Goal: Information Seeking & Learning: Learn about a topic

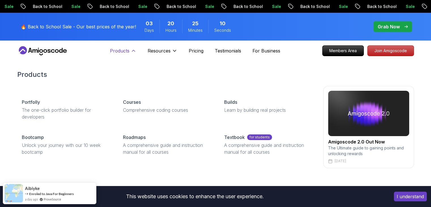
click at [124, 53] on p "Products" at bounding box center [120, 50] width 20 height 7
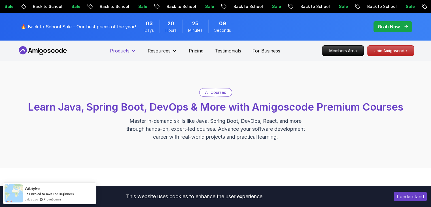
click at [124, 53] on p "Products" at bounding box center [120, 50] width 20 height 7
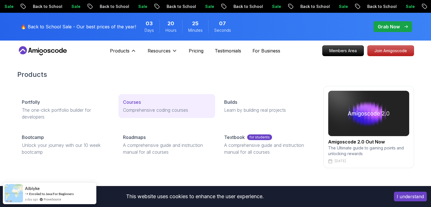
click at [137, 98] on link "Courses Comprehensive coding courses" at bounding box center [166, 106] width 97 height 24
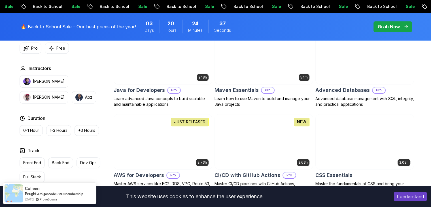
scroll to position [303, 0]
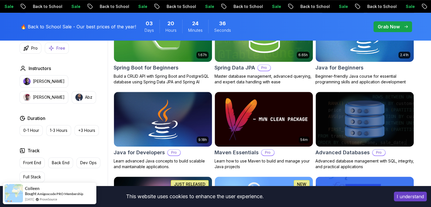
click at [56, 46] on button "Free" at bounding box center [57, 47] width 24 height 11
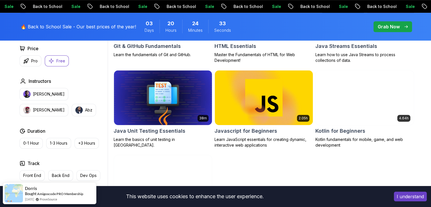
scroll to position [318, 0]
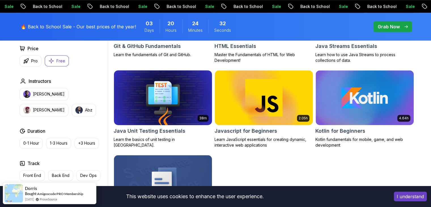
drag, startPoint x: 184, startPoint y: 101, endPoint x: 199, endPoint y: 83, distance: 23.0
click at [199, 83] on img at bounding box center [162, 98] width 103 height 58
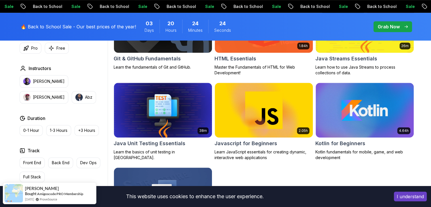
scroll to position [306, 0]
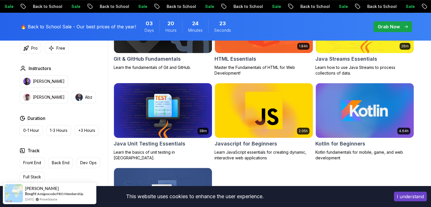
click at [166, 115] on img at bounding box center [162, 111] width 103 height 58
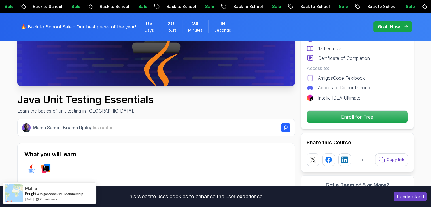
scroll to position [142, 0]
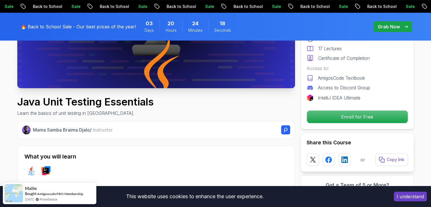
click at [353, 109] on div "Free Course Includes: 38 Minutes 17 Lectures Certificate of Completion Access t…" at bounding box center [357, 65] width 113 height 127
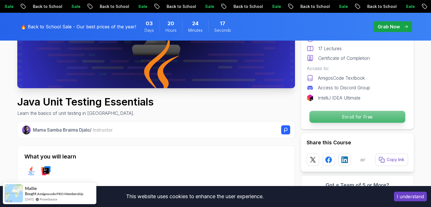
click at [357, 115] on p "Enroll for Free" at bounding box center [357, 117] width 96 height 12
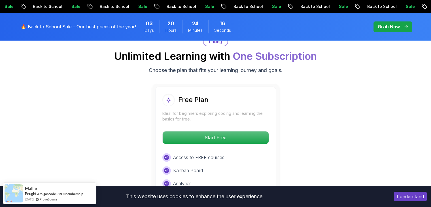
scroll to position [877, 0]
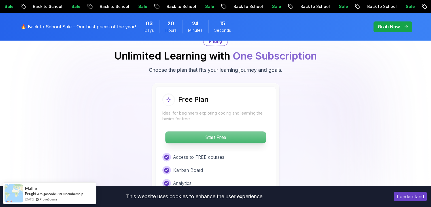
click at [233, 131] on p "Start Free" at bounding box center [215, 137] width 101 height 12
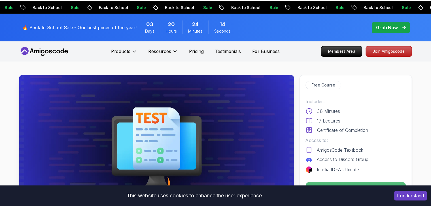
scroll to position [0, 0]
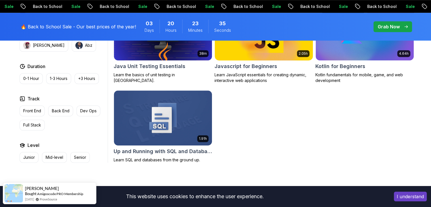
scroll to position [343, 0]
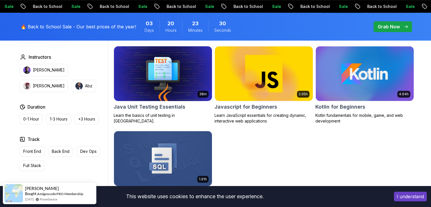
click at [190, 85] on img at bounding box center [162, 74] width 103 height 58
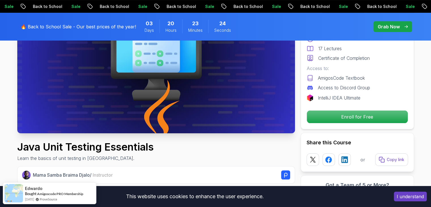
scroll to position [99, 0]
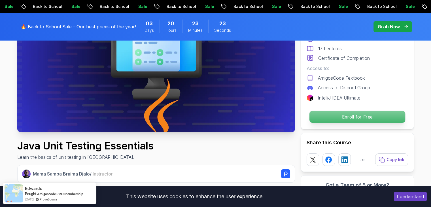
click at [366, 120] on p "Enroll for Free" at bounding box center [357, 117] width 96 height 12
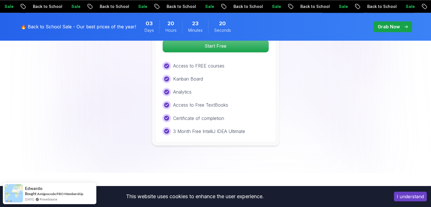
scroll to position [890, 0]
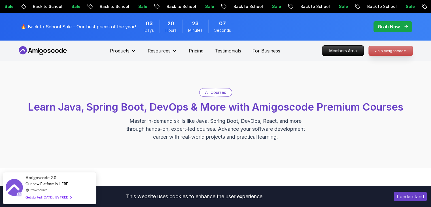
click at [396, 47] on p "Join Amigoscode" at bounding box center [391, 51] width 44 height 10
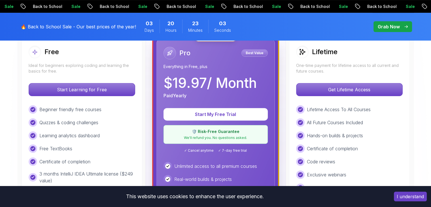
scroll to position [123, 0]
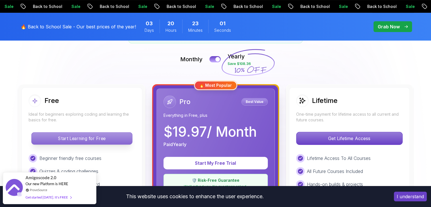
click at [105, 141] on p "Start Learning for Free" at bounding box center [81, 138] width 101 height 12
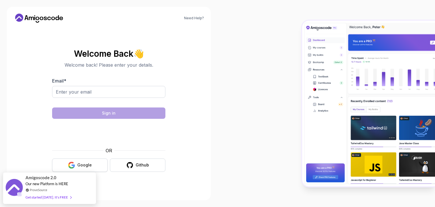
click at [92, 164] on button "Google" at bounding box center [80, 164] width 56 height 13
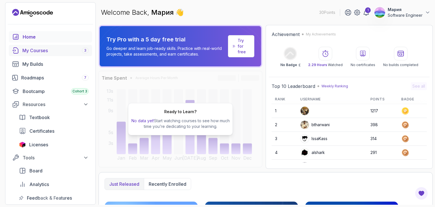
click at [55, 50] on div "My Courses 3" at bounding box center [55, 50] width 66 height 7
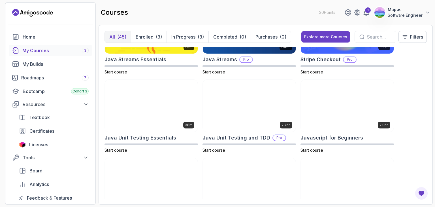
scroll to position [593, 0]
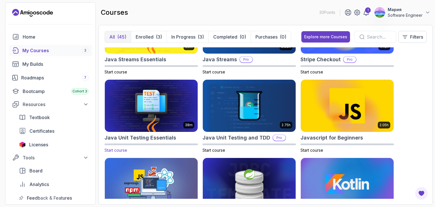
click at [160, 104] on img at bounding box center [151, 105] width 97 height 55
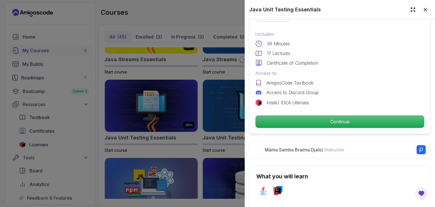
scroll to position [139, 0]
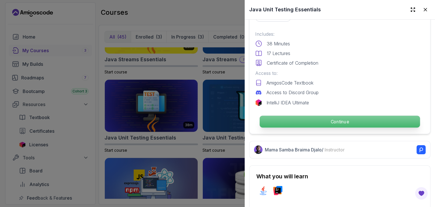
click at [333, 123] on p "Continue" at bounding box center [340, 122] width 160 height 12
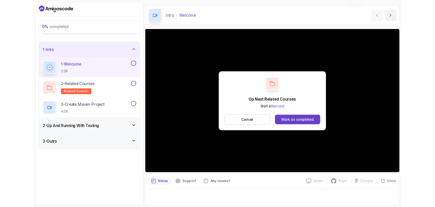
scroll to position [34, 0]
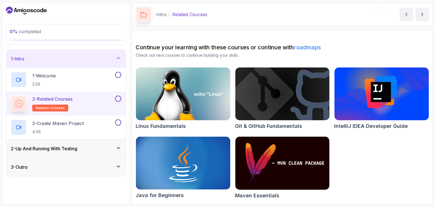
scroll to position [20, 0]
click at [71, 128] on h2 "3 - Create Maven Project 4:06" at bounding box center [58, 127] width 52 height 15
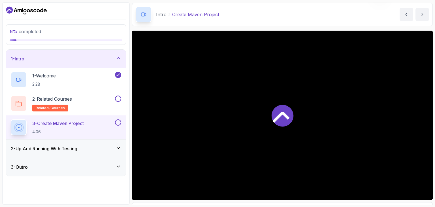
scroll to position [34, 0]
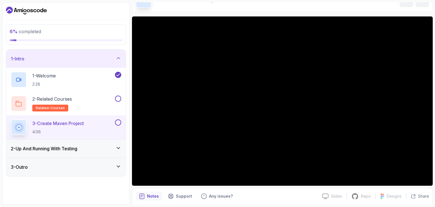
click at [90, 146] on div "2 - Up And Running With Testing" at bounding box center [66, 148] width 110 height 7
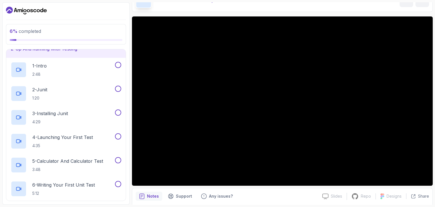
scroll to position [27, 0]
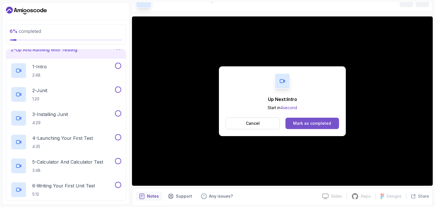
click at [307, 124] on div "Mark as completed" at bounding box center [312, 123] width 38 height 6
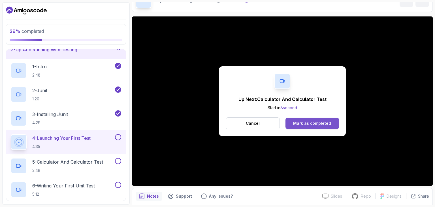
click at [333, 122] on button "Mark as completed" at bounding box center [313, 123] width 54 height 11
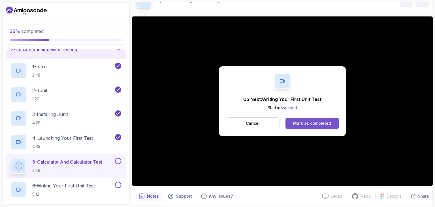
click at [322, 119] on button "Mark as completed" at bounding box center [313, 123] width 54 height 11
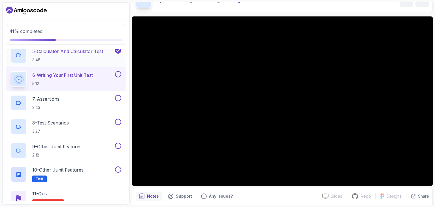
scroll to position [165, 0]
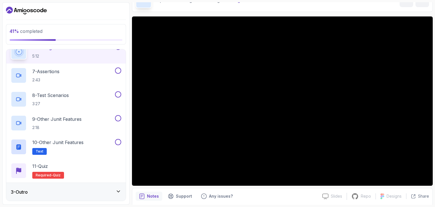
click at [34, 191] on div "3 - Outro" at bounding box center [66, 191] width 110 height 7
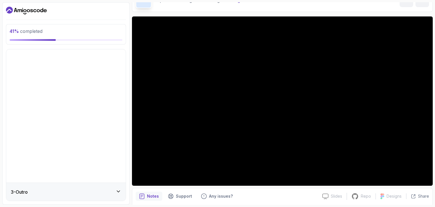
scroll to position [0, 0]
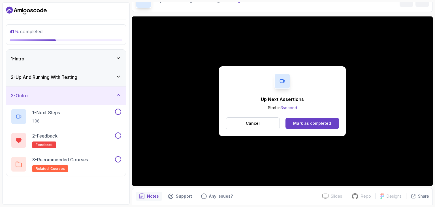
click at [274, 81] on div "Up Next: Assertions Start in 3 second Cancel Mark as completed" at bounding box center [282, 101] width 127 height 70
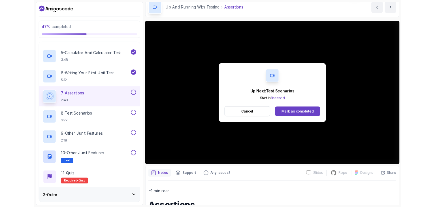
scroll to position [165, 0]
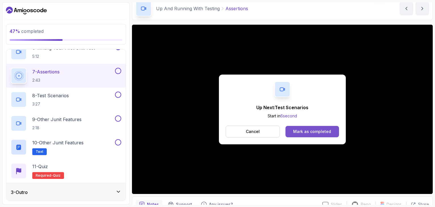
click at [316, 130] on div "Mark as completed" at bounding box center [312, 132] width 38 height 6
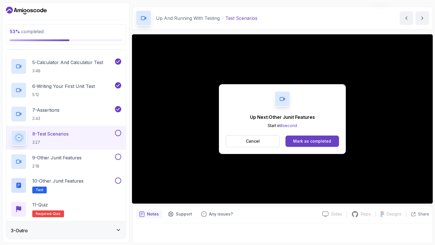
scroll to position [54, 0]
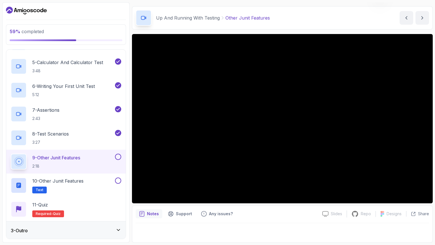
scroll to position [16, 0]
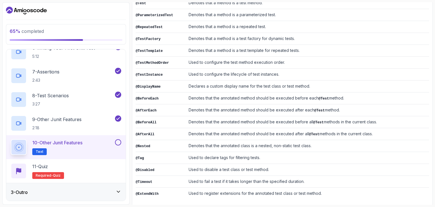
scroll to position [119, 0]
click at [90, 174] on div "11 - Quiz Required- quiz" at bounding box center [66, 171] width 110 height 16
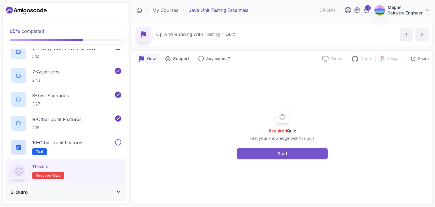
click at [257, 151] on button "Start" at bounding box center [282, 153] width 91 height 11
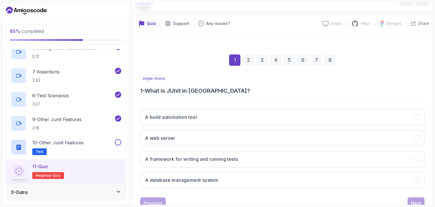
scroll to position [54, 0]
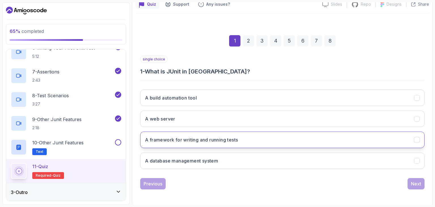
click at [265, 139] on button "A framework for writing and running tests" at bounding box center [282, 139] width 284 height 16
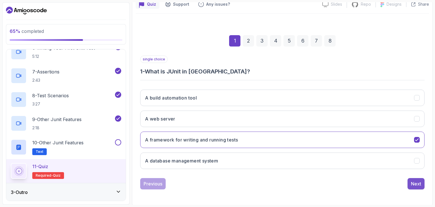
click at [412, 184] on div "Next" at bounding box center [416, 183] width 10 height 7
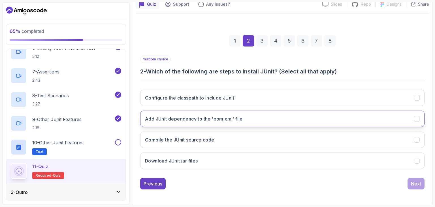
click at [298, 124] on button "Add JUnit dependency to the 'pom.xml' file" at bounding box center [282, 118] width 284 height 16
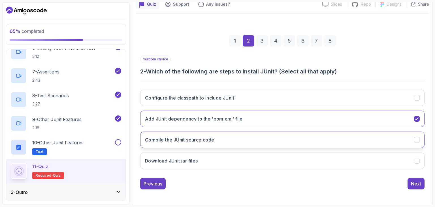
click at [301, 137] on button "Compile the JUnit source code" at bounding box center [282, 139] width 284 height 16
click at [294, 139] on button "Compile the JUnit source code" at bounding box center [282, 139] width 284 height 16
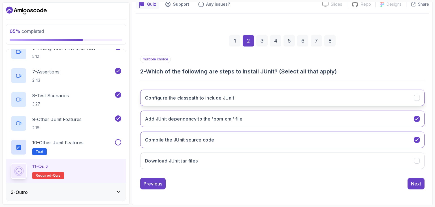
click at [279, 97] on button "Configure the classpath to include JUnit" at bounding box center [282, 98] width 284 height 16
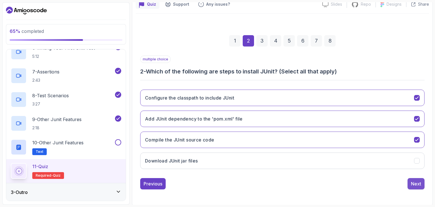
click at [419, 185] on div "Next" at bounding box center [416, 183] width 10 height 7
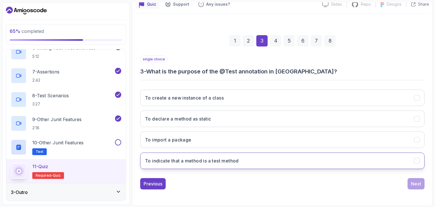
click at [339, 158] on button "To indicate that a method is a test method" at bounding box center [282, 160] width 284 height 16
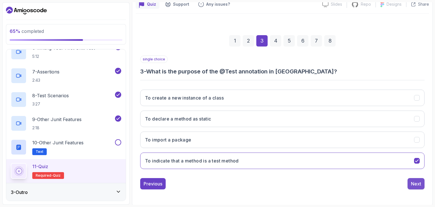
click at [411, 178] on button "Next" at bounding box center [416, 183] width 17 height 11
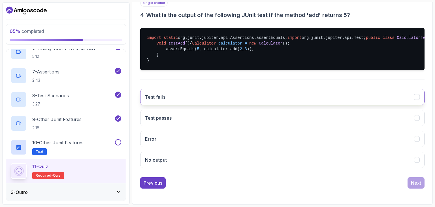
scroll to position [121, 0]
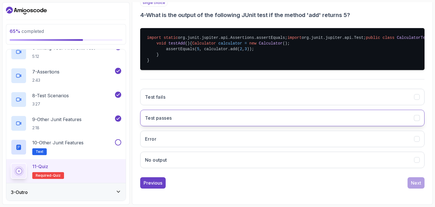
click at [270, 126] on button "Test passes" at bounding box center [282, 118] width 284 height 16
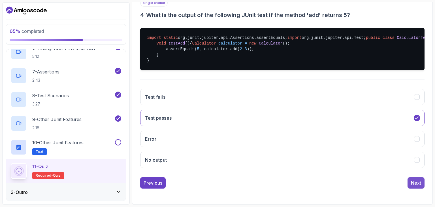
click at [416, 186] on div "Next" at bounding box center [416, 182] width 10 height 7
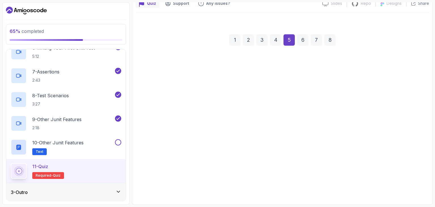
scroll to position [54, 0]
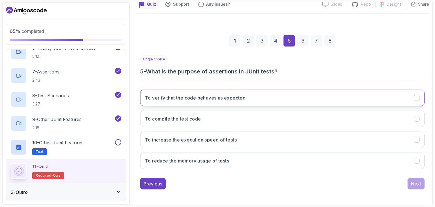
click at [343, 99] on button "To verify that the code behaves as expected" at bounding box center [282, 98] width 284 height 16
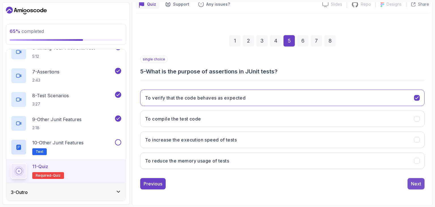
click at [412, 186] on div "Next" at bounding box center [416, 183] width 10 height 7
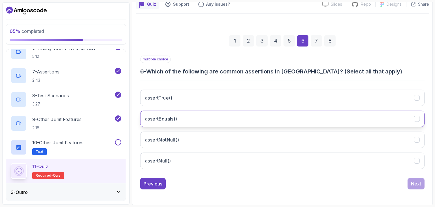
click at [280, 123] on button "assertEquals()" at bounding box center [282, 118] width 284 height 16
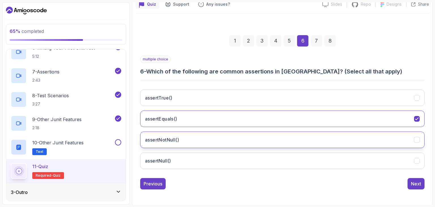
click at [284, 136] on button "assertNotNull()" at bounding box center [282, 139] width 284 height 16
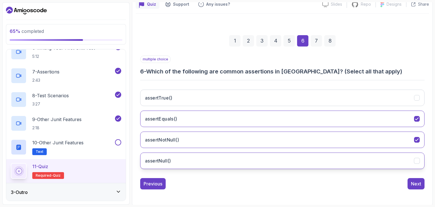
click at [289, 153] on button "assertNull()" at bounding box center [282, 160] width 284 height 16
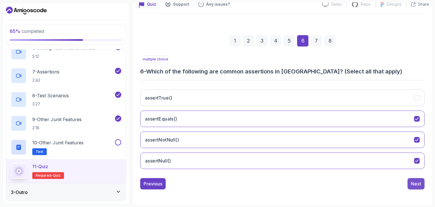
click at [415, 184] on div "Next" at bounding box center [416, 183] width 10 height 7
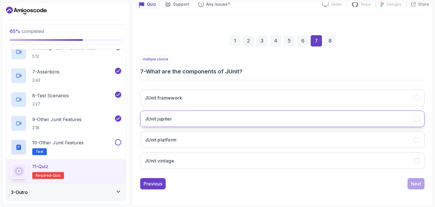
click at [288, 124] on button "JUnit jupiter" at bounding box center [282, 118] width 284 height 16
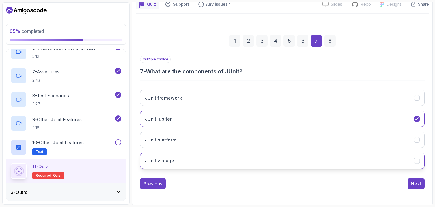
click at [300, 157] on button "JUnit vintage" at bounding box center [282, 160] width 284 height 16
click at [297, 150] on div "JUnit framework JUnit jupiter JUnit platform JUnit vintage" at bounding box center [282, 129] width 284 height 88
click at [297, 147] on div "JUnit framework JUnit jupiter JUnit platform JUnit vintage" at bounding box center [282, 129] width 284 height 88
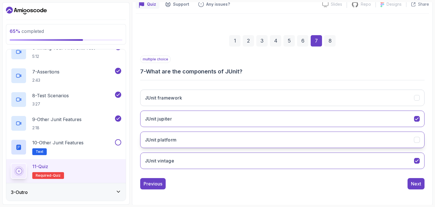
click at [294, 141] on button "JUnit platform" at bounding box center [282, 139] width 284 height 16
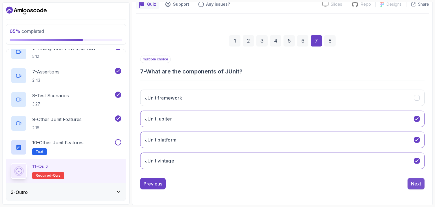
click at [412, 185] on div "Next" at bounding box center [416, 183] width 10 height 7
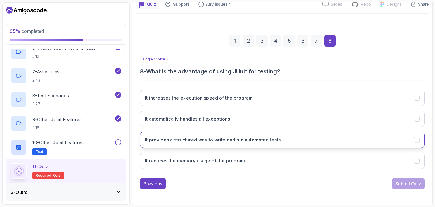
click at [256, 144] on button "It provides a structured way to write and run automated tests" at bounding box center [282, 139] width 284 height 16
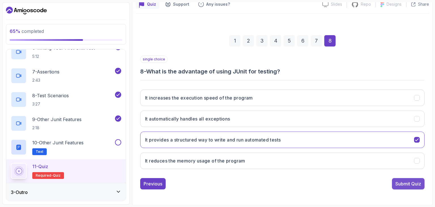
click at [393, 183] on button "Submit Quiz" at bounding box center [408, 183] width 33 height 11
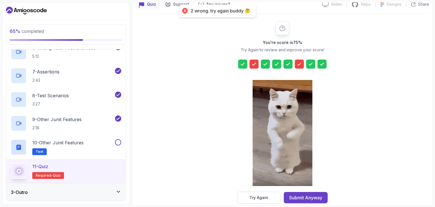
scroll to position [65, 0]
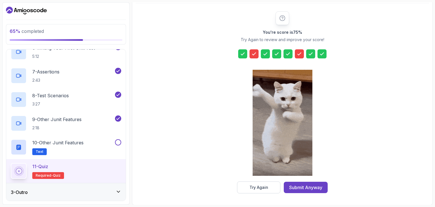
click at [254, 57] on div at bounding box center [254, 53] width 9 height 9
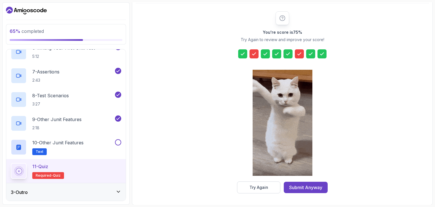
click at [253, 55] on icon at bounding box center [254, 54] width 6 height 6
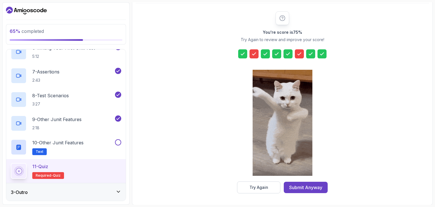
click at [253, 55] on icon at bounding box center [254, 54] width 6 height 6
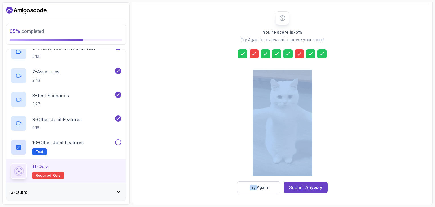
click at [253, 55] on icon at bounding box center [254, 54] width 6 height 6
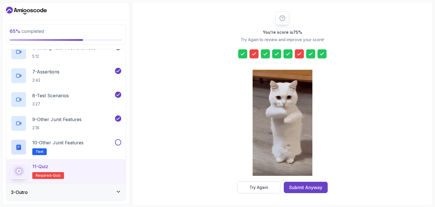
click at [253, 55] on icon at bounding box center [254, 54] width 6 height 6
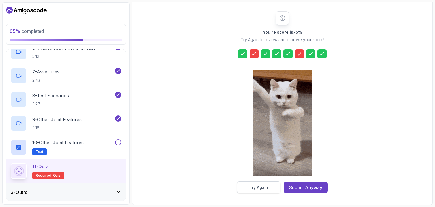
click at [248, 187] on button "Try Again" at bounding box center [258, 187] width 43 height 12
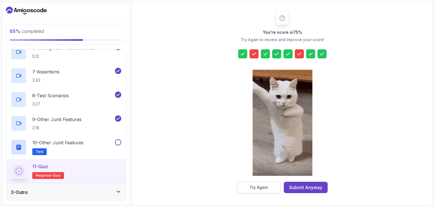
scroll to position [54, 0]
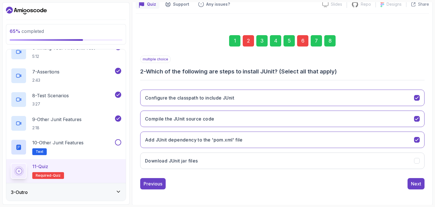
click at [206, 89] on div "Configure the classpath to include JUnit Compile the JUnit source code Add JUni…" at bounding box center [282, 129] width 284 height 88
click at [221, 123] on button "Compile the JUnit source code" at bounding box center [282, 118] width 284 height 16
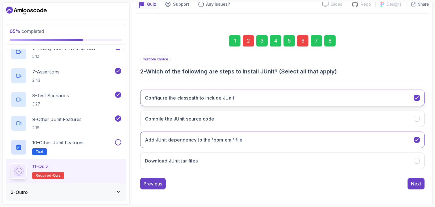
click at [323, 99] on button "Configure the classpath to include JUnit" at bounding box center [282, 98] width 284 height 16
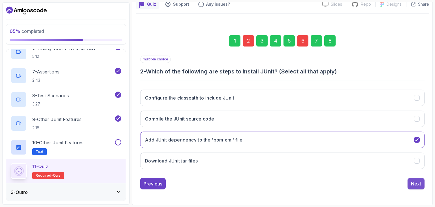
click at [418, 185] on div "Next" at bounding box center [416, 183] width 10 height 7
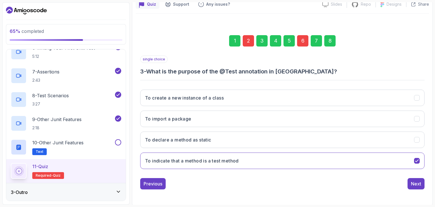
click at [418, 185] on div "Next" at bounding box center [416, 183] width 10 height 7
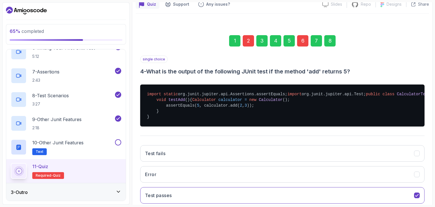
click at [299, 43] on div "6" at bounding box center [302, 40] width 11 height 11
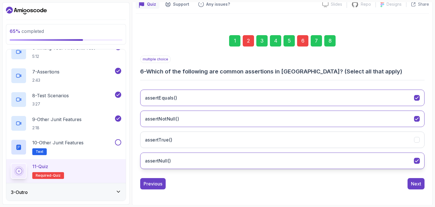
click at [267, 163] on button "assertNull()" at bounding box center [282, 160] width 284 height 16
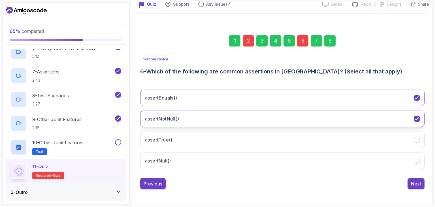
click at [249, 123] on button "assertNotNull()" at bounding box center [282, 118] width 284 height 16
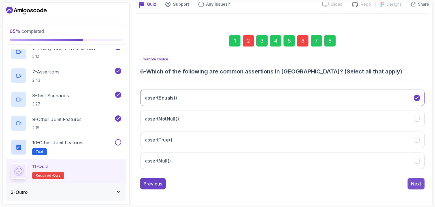
click at [424, 183] on button "Next" at bounding box center [416, 183] width 17 height 11
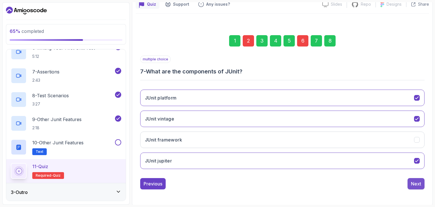
click at [418, 180] on div "Next" at bounding box center [416, 183] width 10 height 7
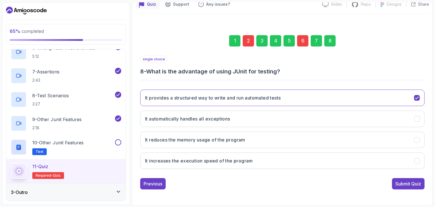
click at [418, 180] on div "Submit Quiz" at bounding box center [408, 183] width 26 height 7
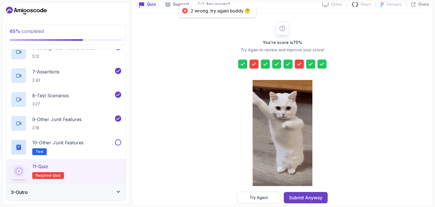
scroll to position [65, 0]
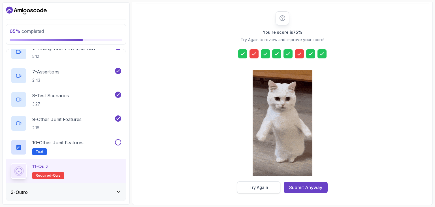
click at [252, 183] on button "Try Again" at bounding box center [258, 187] width 43 height 12
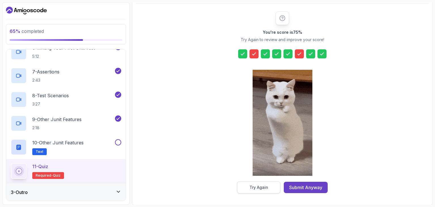
scroll to position [54, 0]
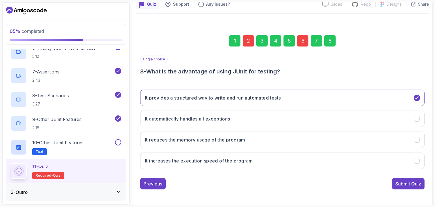
click at [247, 37] on div "2" at bounding box center [248, 40] width 11 height 11
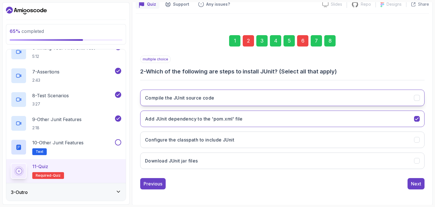
click at [217, 97] on button "Compile the JUnit source code" at bounding box center [282, 98] width 284 height 16
click at [300, 39] on div "6" at bounding box center [302, 40] width 11 height 11
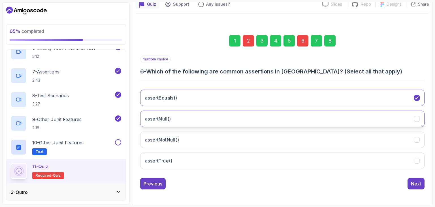
click at [206, 121] on button "assertNull()" at bounding box center [282, 118] width 284 height 16
click at [229, 115] on button "assertNull()" at bounding box center [282, 118] width 284 height 16
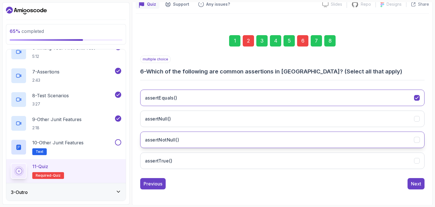
click at [212, 136] on button "assertNotNull()" at bounding box center [282, 139] width 284 height 16
click at [330, 38] on div "8" at bounding box center [329, 40] width 11 height 11
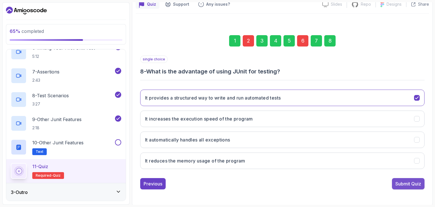
click at [416, 184] on div "Submit Quiz" at bounding box center [408, 183] width 26 height 7
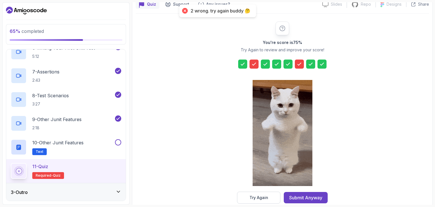
click at [298, 64] on icon at bounding box center [300, 64] width 6 height 6
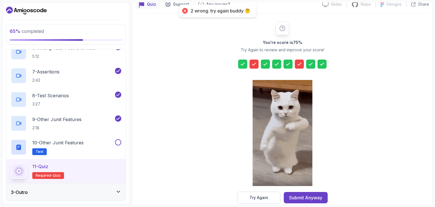
click at [298, 64] on icon at bounding box center [300, 64] width 6 height 6
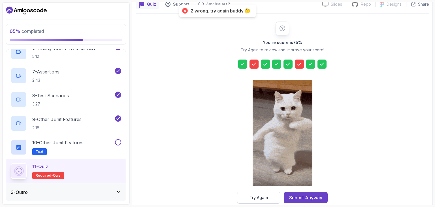
scroll to position [65, 0]
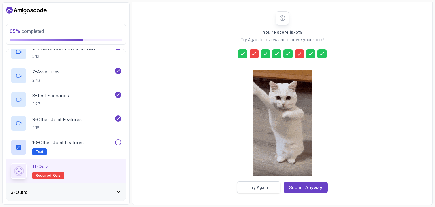
click at [263, 190] on button "Try Again" at bounding box center [258, 187] width 43 height 12
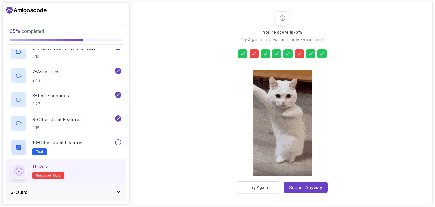
scroll to position [54, 0]
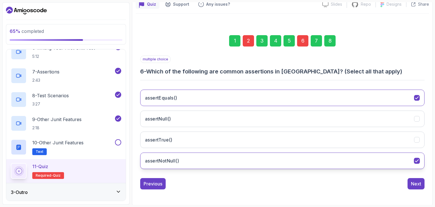
click at [202, 161] on button "assertNotNull()" at bounding box center [282, 160] width 284 height 16
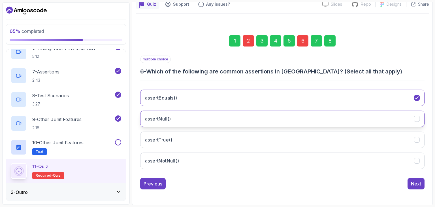
click at [199, 116] on button "assertNull()" at bounding box center [282, 118] width 284 height 16
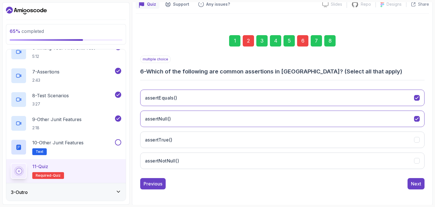
click at [327, 42] on div "8" at bounding box center [329, 40] width 11 height 11
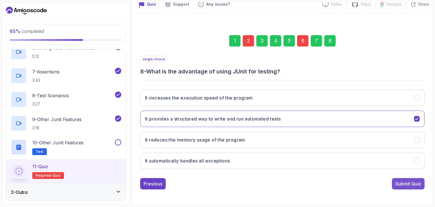
click at [407, 185] on div "Submit Quiz" at bounding box center [408, 183] width 26 height 7
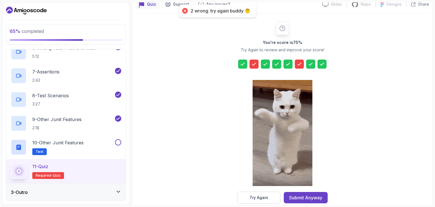
click at [297, 63] on icon at bounding box center [300, 64] width 6 height 6
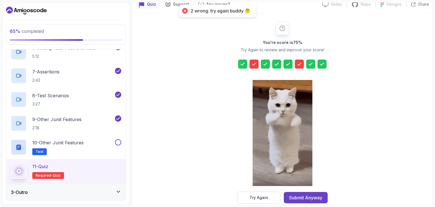
click at [297, 63] on icon at bounding box center [300, 64] width 6 height 6
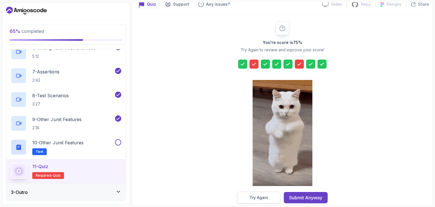
click at [275, 192] on button "Try Again" at bounding box center [258, 198] width 43 height 12
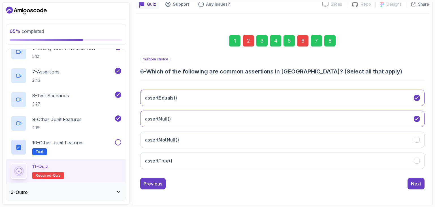
click at [301, 43] on div "6" at bounding box center [302, 40] width 11 height 11
click at [232, 118] on button "assertNull()" at bounding box center [282, 118] width 284 height 16
click at [335, 46] on div "1 2 3 4 5 6 7 8" at bounding box center [282, 40] width 284 height 29
click at [332, 40] on div "8" at bounding box center [329, 40] width 11 height 11
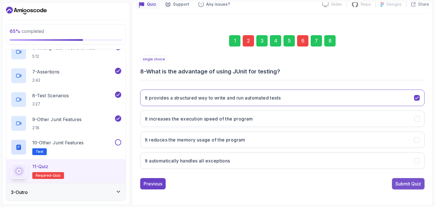
click at [416, 181] on div "Submit Quiz" at bounding box center [408, 183] width 26 height 7
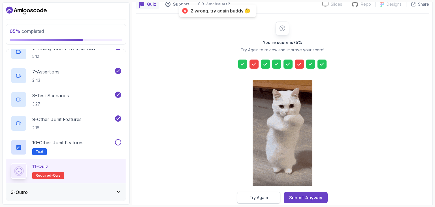
click at [263, 197] on div "Try Again" at bounding box center [259, 198] width 19 height 6
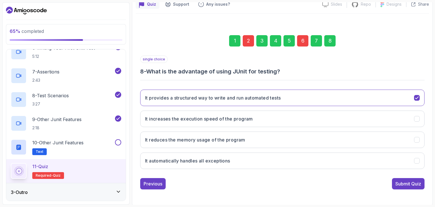
click at [299, 41] on div "6" at bounding box center [302, 40] width 11 height 11
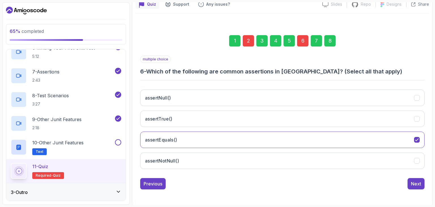
click at [248, 39] on div "2" at bounding box center [248, 40] width 11 height 11
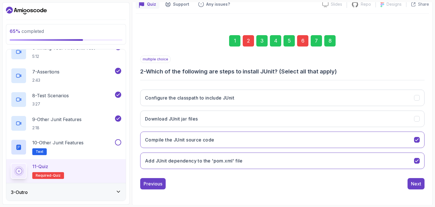
click at [329, 43] on div "8" at bounding box center [329, 40] width 11 height 11
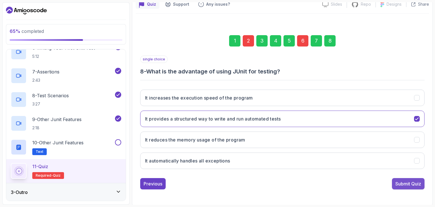
click at [408, 185] on div "Submit Quiz" at bounding box center [408, 183] width 26 height 7
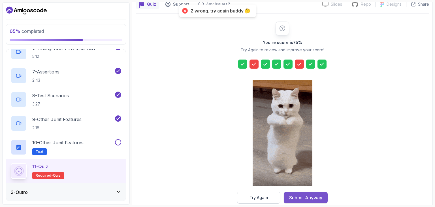
click at [297, 200] on div "Submit Anyway" at bounding box center [305, 197] width 33 height 7
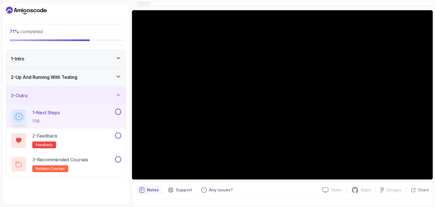
scroll to position [36, 0]
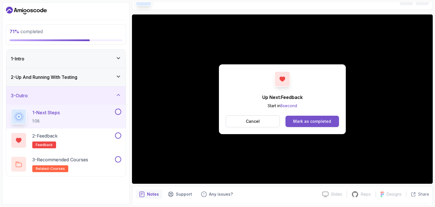
click at [329, 122] on div "Mark as completed" at bounding box center [312, 121] width 38 height 6
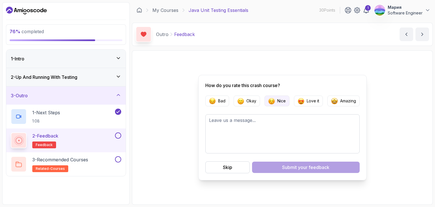
click at [280, 104] on button "Nice" at bounding box center [277, 100] width 25 height 11
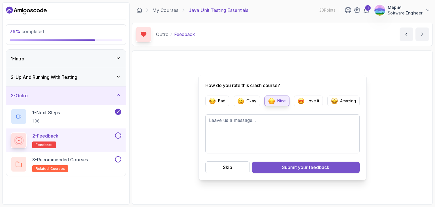
click at [293, 163] on button "Submit your feedback" at bounding box center [306, 166] width 108 height 11
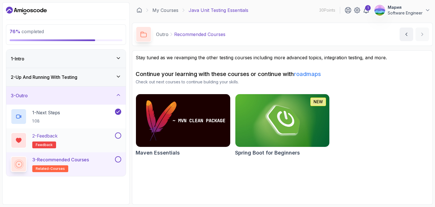
click at [113, 144] on div "2 - Feedback feedback" at bounding box center [62, 140] width 103 height 16
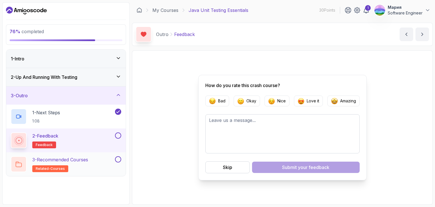
click at [84, 160] on p "3 - Recommended Courses" at bounding box center [60, 159] width 56 height 7
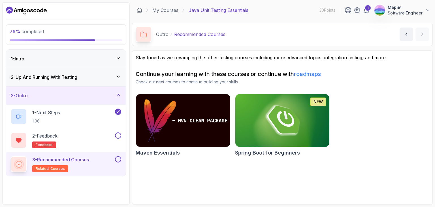
click at [168, 115] on img at bounding box center [183, 121] width 99 height 56
click at [119, 139] on button "2 - Feedback feedback" at bounding box center [66, 140] width 110 height 16
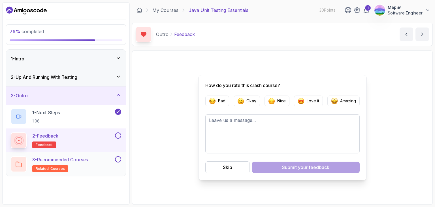
click at [116, 160] on button at bounding box center [118, 159] width 6 height 6
click at [117, 136] on button at bounding box center [118, 135] width 6 height 6
click at [99, 59] on div "1 - Intro" at bounding box center [66, 58] width 110 height 7
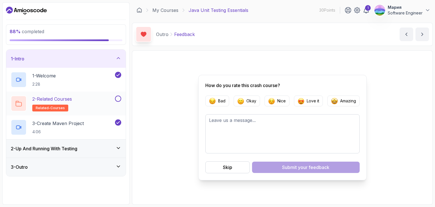
click at [115, 99] on button at bounding box center [118, 98] width 6 height 6
click at [105, 141] on div "2 - Up And Running With Testing" at bounding box center [66, 148] width 120 height 18
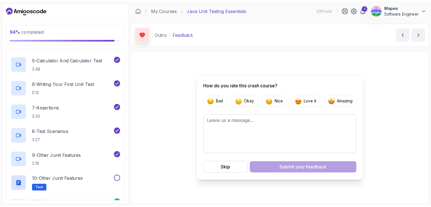
scroll to position [165, 0]
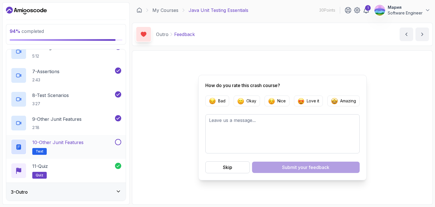
click at [119, 142] on button at bounding box center [118, 142] width 6 height 6
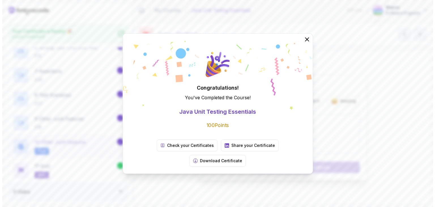
scroll to position [163, 0]
click at [299, 46] on button at bounding box center [305, 39] width 12 height 12
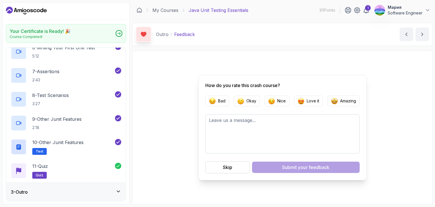
click at [49, 9] on div at bounding box center [66, 10] width 120 height 9
click at [44, 10] on icon "Dashboard" at bounding box center [45, 10] width 3 height 3
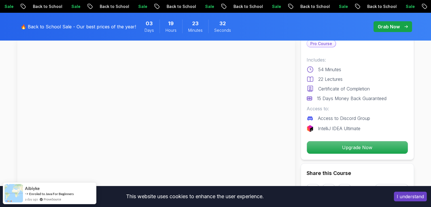
scroll to position [36, 0]
